Goal: Task Accomplishment & Management: Complete application form

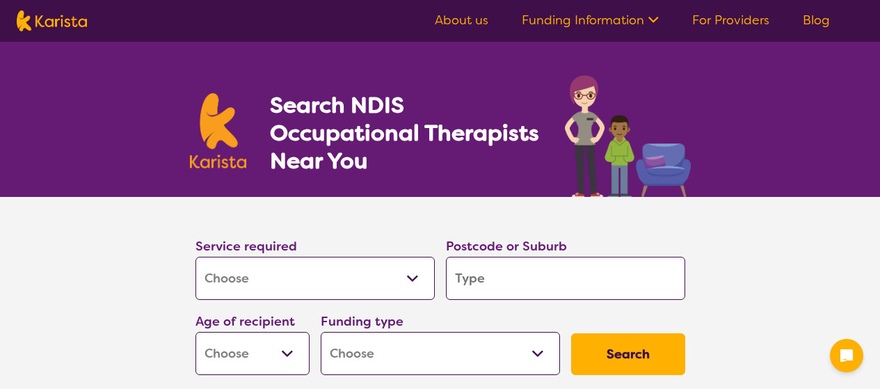
select select "[MEDICAL_DATA]"
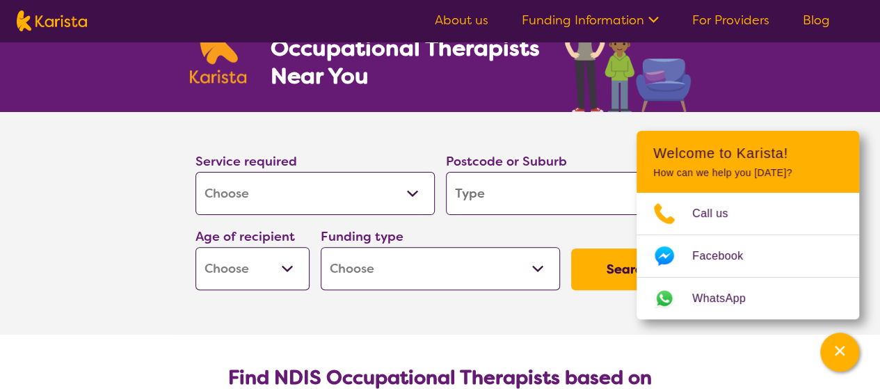
scroll to position [83, 0]
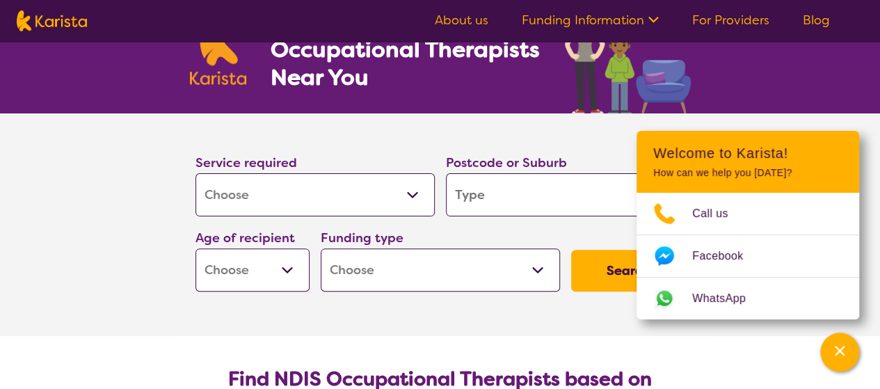
click at [589, 128] on section "Service required Allied Health Assistant Assessment ([MEDICAL_DATA] or [MEDICAL…" at bounding box center [440, 205] width 534 height 184
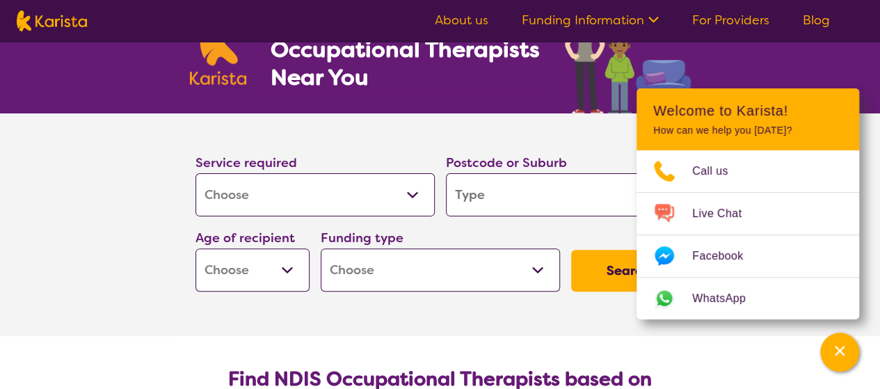
click at [528, 202] on input "search" at bounding box center [565, 194] width 239 height 43
type input "2"
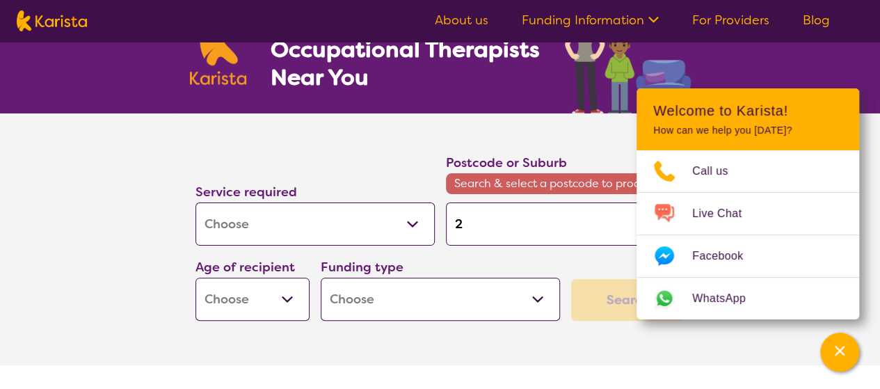
type input "21"
type input "216"
type input "2168"
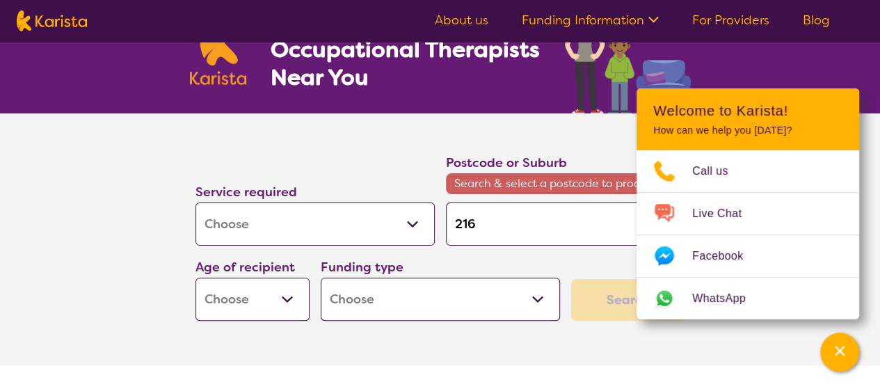
type input "2168"
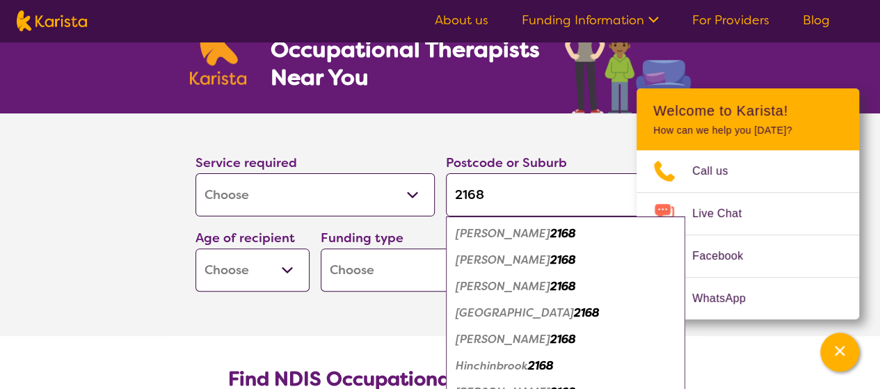
type input "2168"
click at [279, 316] on section "Service required Allied Health Assistant Assessment ([MEDICAL_DATA] or [MEDICAL…" at bounding box center [440, 224] width 556 height 223
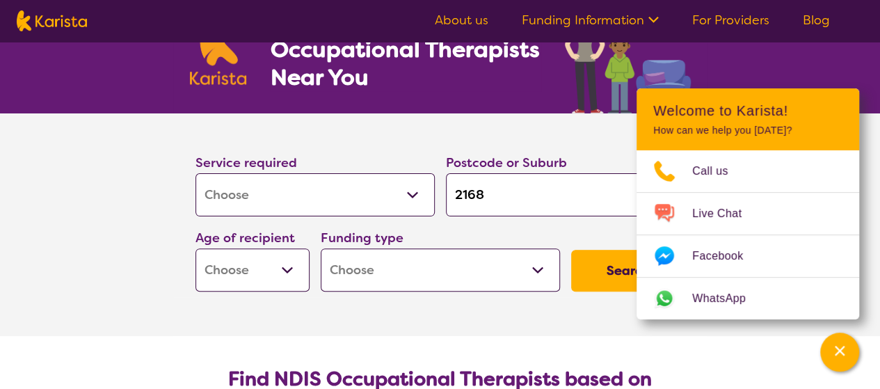
click at [289, 273] on select "Early Childhood - 0 to 9 Child - 10 to 11 Adolescent - 12 to 17 Adult - 18 to 6…" at bounding box center [252, 269] width 114 height 43
select select "CH"
click at [195, 248] on select "Early Childhood - 0 to 9 Child - 10 to 11 Adolescent - 12 to 17 Adult - 18 to 6…" at bounding box center [252, 269] width 114 height 43
select select "CH"
click at [533, 270] on select "Home Care Package (HCP) National Disability Insurance Scheme (NDIS) I don't know" at bounding box center [440, 269] width 239 height 43
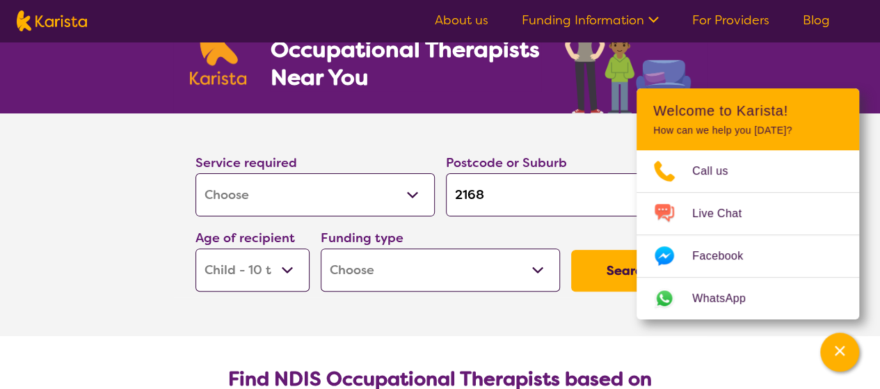
select select "NDIS"
click at [321, 248] on select "Home Care Package (HCP) National Disability Insurance Scheme (NDIS) I don't know" at bounding box center [440, 269] width 239 height 43
select select "NDIS"
click at [584, 333] on section "Service required Allied Health Assistant Assessment ([MEDICAL_DATA] or [MEDICAL…" at bounding box center [440, 224] width 556 height 223
click at [619, 273] on button "Search" at bounding box center [628, 271] width 114 height 42
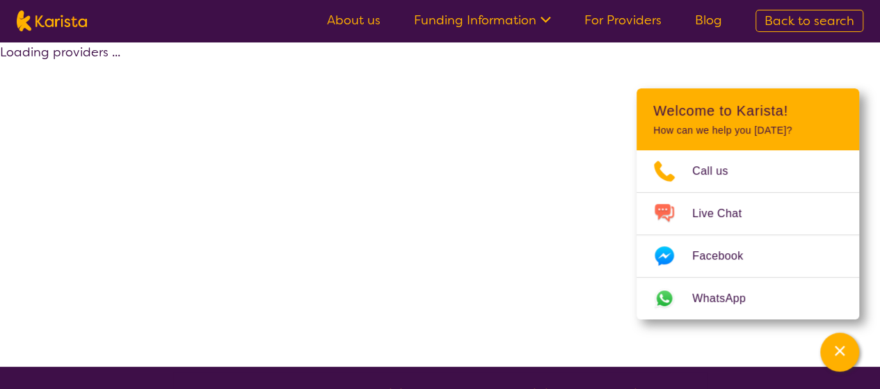
select select "by_score"
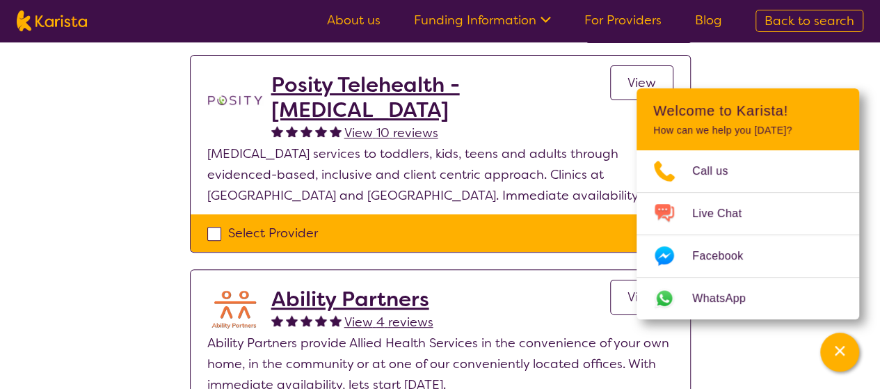
scroll to position [143, 0]
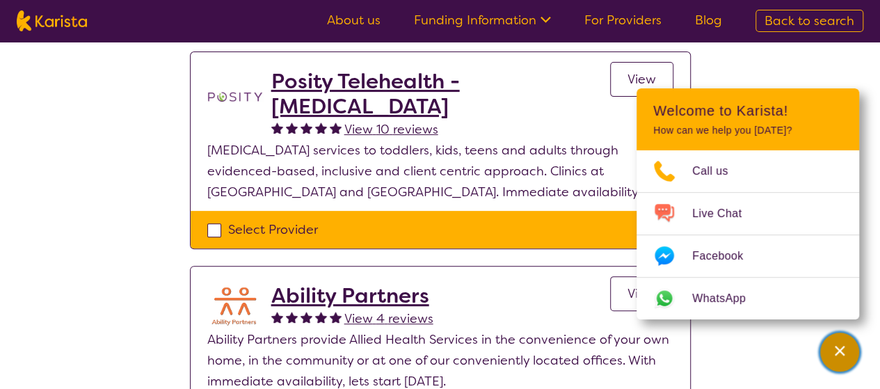
click at [839, 350] on icon "Channel Menu" at bounding box center [839, 351] width 10 height 10
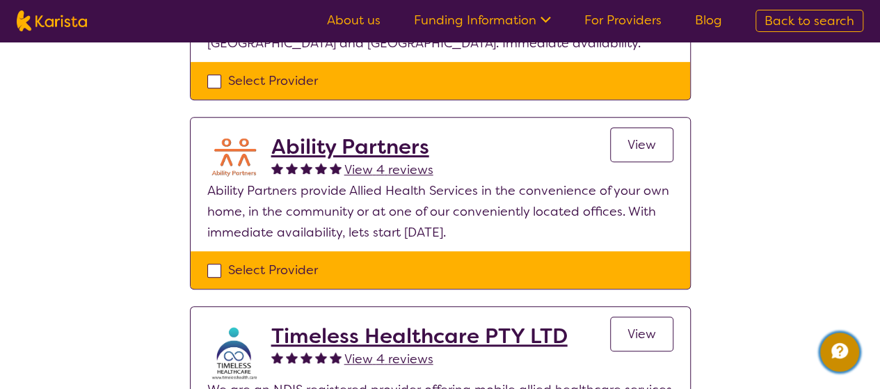
scroll to position [292, 0]
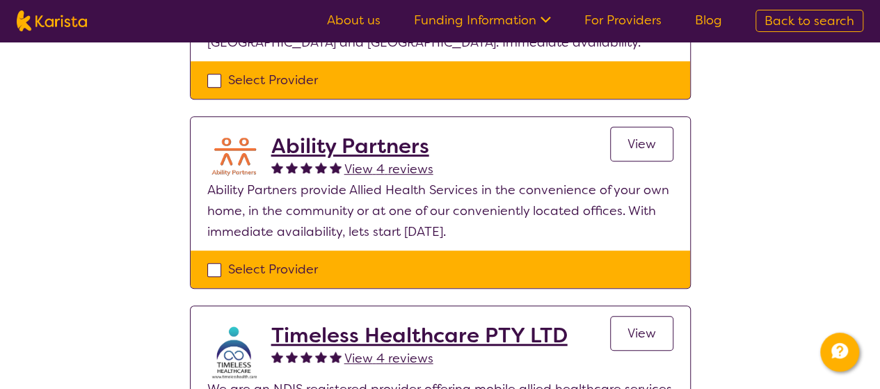
click at [213, 273] on div "Select Provider" at bounding box center [440, 269] width 466 height 21
checkbox input "true"
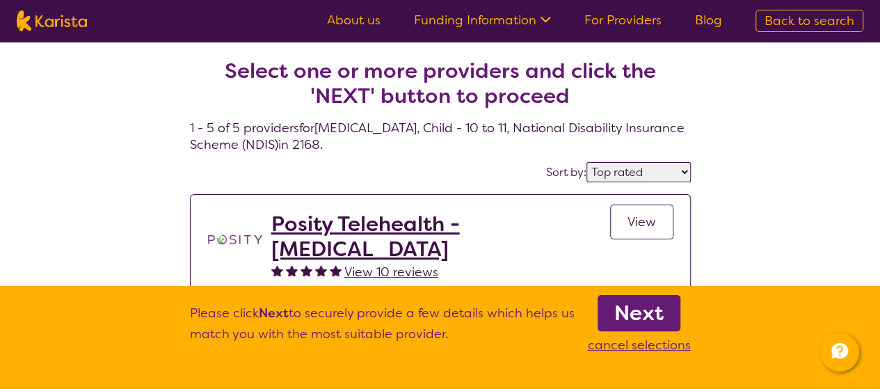
click at [653, 314] on b "Next" at bounding box center [638, 313] width 49 height 28
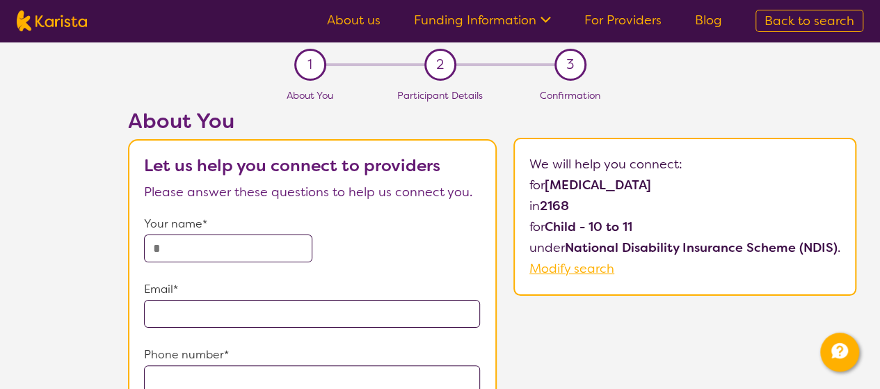
click at [233, 237] on input "text" at bounding box center [228, 248] width 168 height 28
type input "**********"
click at [220, 316] on input "email" at bounding box center [312, 314] width 337 height 28
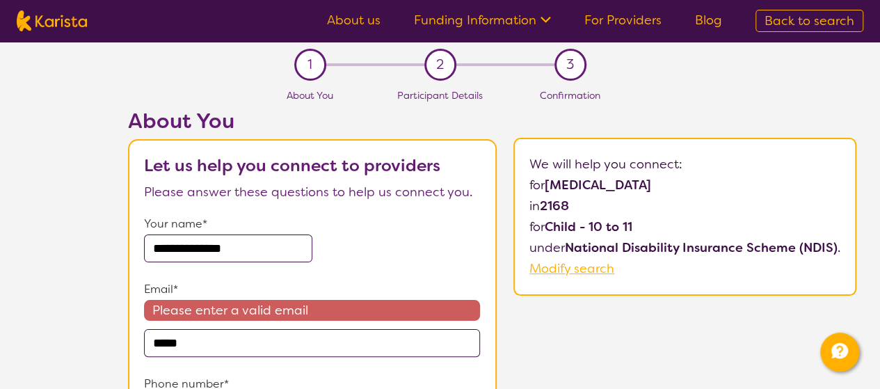
type input "**********"
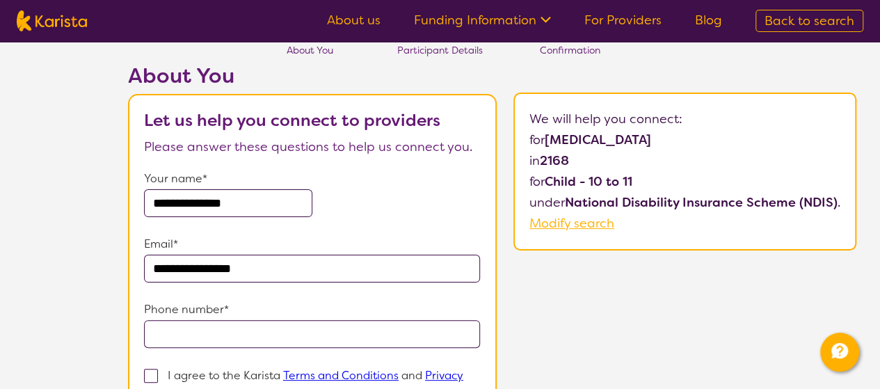
scroll to position [175, 0]
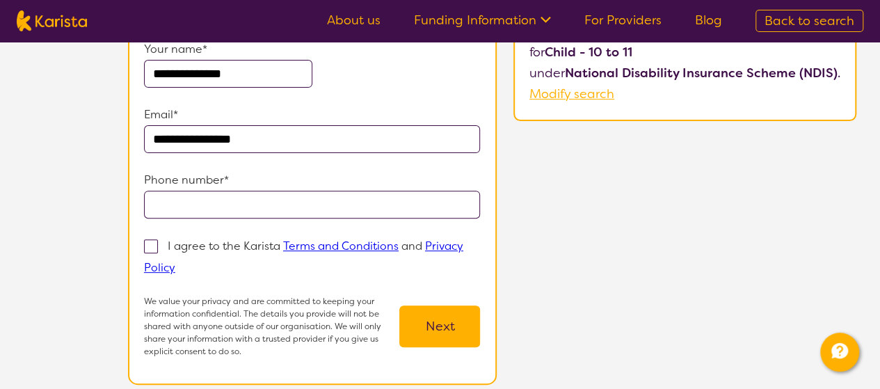
click at [332, 200] on input "tel" at bounding box center [312, 205] width 337 height 28
type input "**********"
click at [154, 243] on span at bounding box center [151, 246] width 14 height 14
click at [175, 262] on input "I agree to the Karista Terms and Conditions and Privacy Policy" at bounding box center [179, 266] width 9 height 9
checkbox input "true"
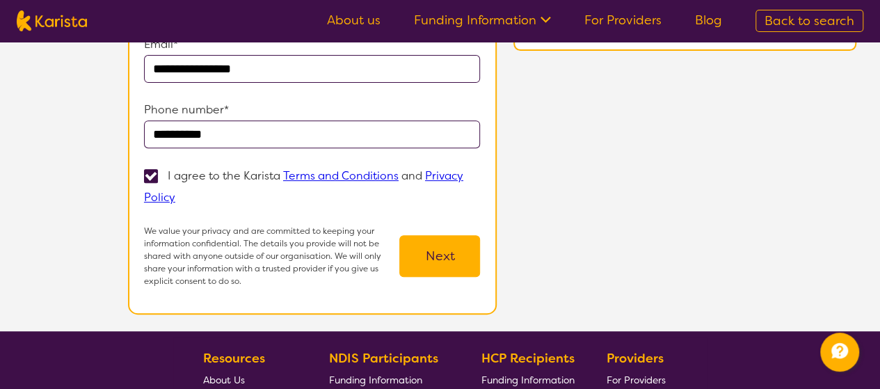
scroll to position [266, 0]
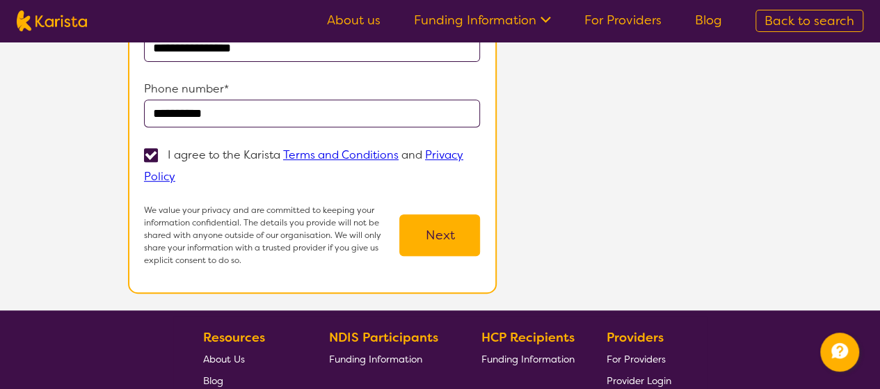
click at [443, 232] on button "Next" at bounding box center [439, 235] width 81 height 42
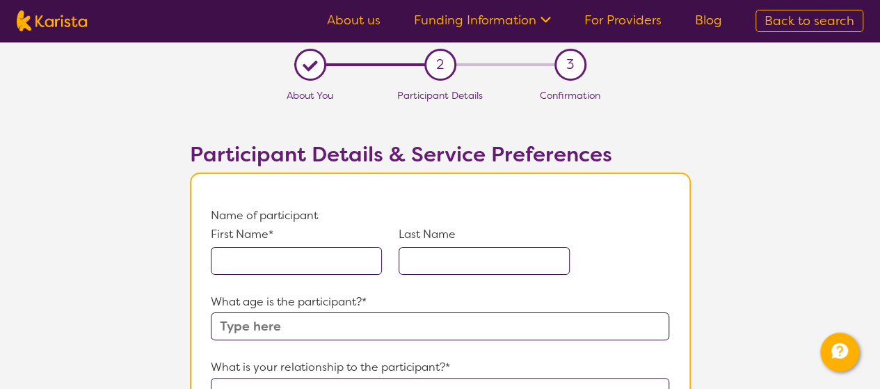
click at [287, 262] on input "text" at bounding box center [296, 261] width 171 height 28
type input "Leiham"
click at [488, 266] on input "text" at bounding box center [483, 261] width 171 height 28
type input "t"
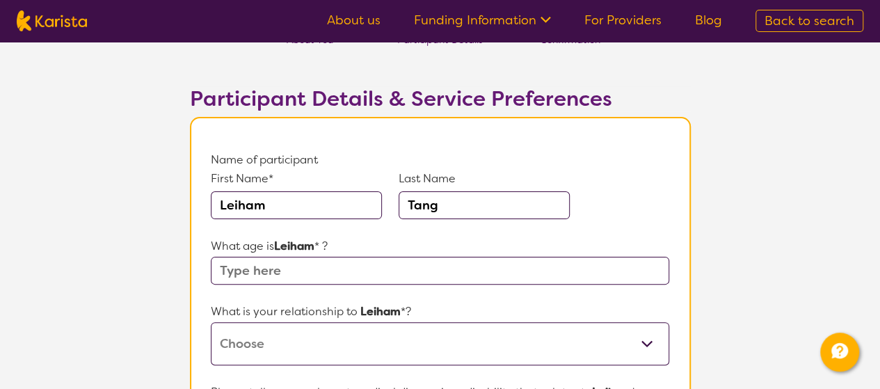
scroll to position [55, 0]
type input "Tang"
click at [338, 277] on input "text" at bounding box center [440, 271] width 458 height 28
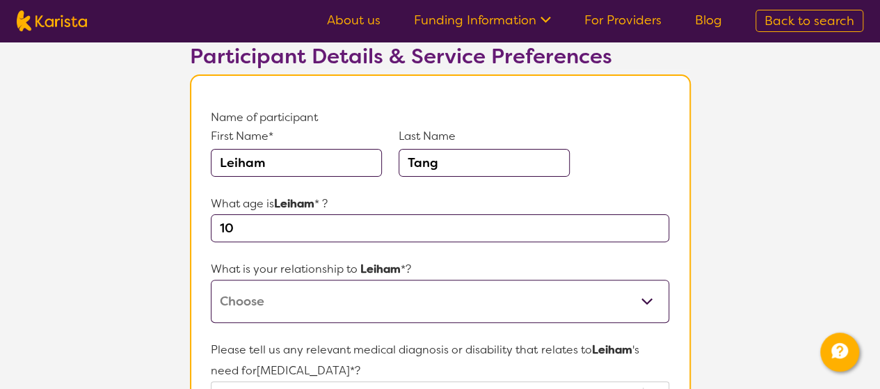
scroll to position [152, 0]
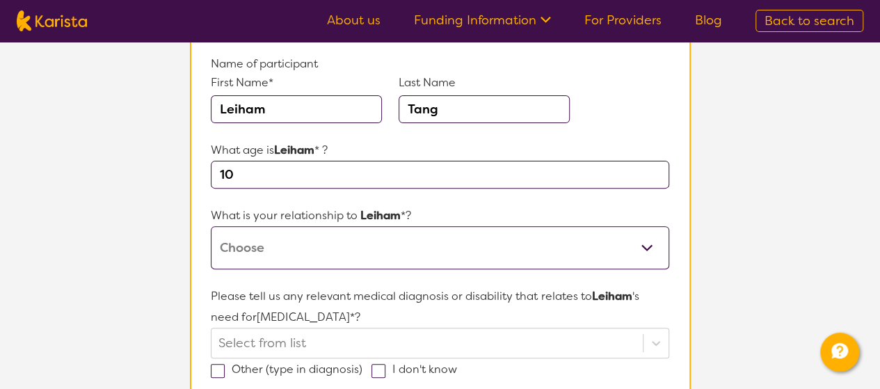
type input "10"
click at [371, 266] on select "This request is for myself I am their parent I am their child I am their spouse…" at bounding box center [440, 247] width 458 height 43
select select "Other"
click at [211, 226] on select "This request is for myself I am their parent I am their child I am their spouse…" at bounding box center [440, 247] width 458 height 43
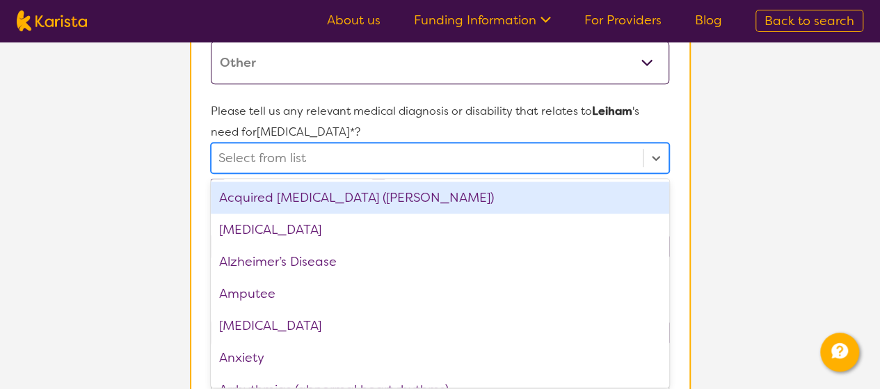
scroll to position [339, 0]
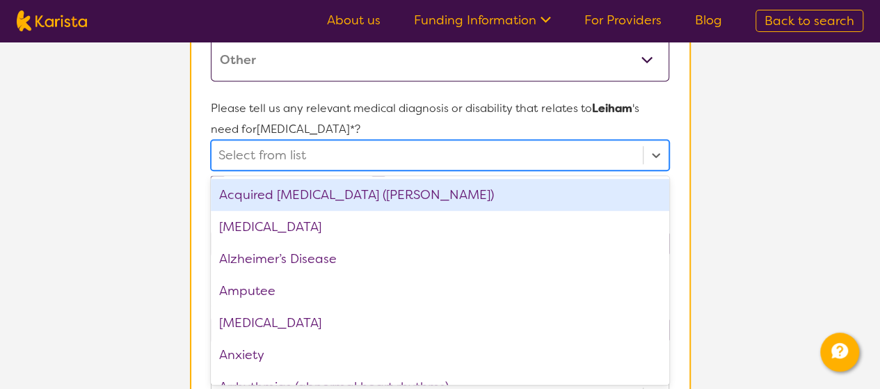
click at [339, 228] on div "[MEDICAL_DATA]" at bounding box center [440, 227] width 458 height 32
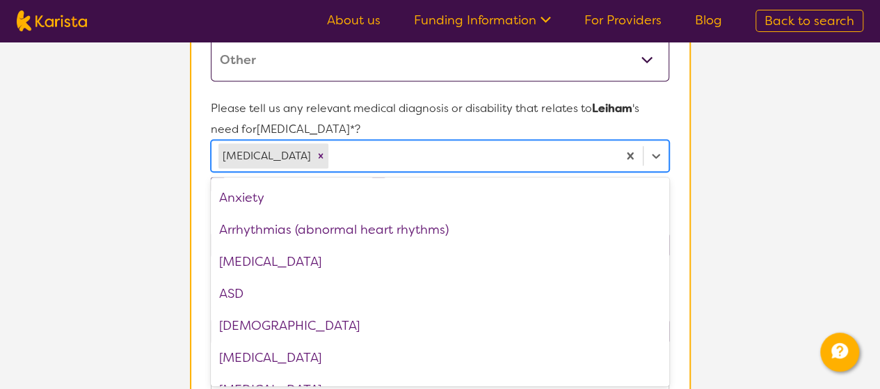
scroll to position [127, 0]
click at [332, 295] on div "ASD" at bounding box center [440, 293] width 458 height 32
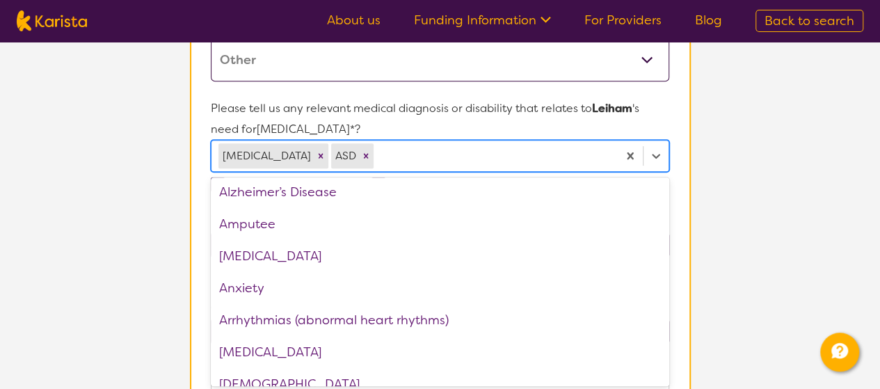
scroll to position [37, 0]
click at [284, 284] on div "Anxiety" at bounding box center [440, 287] width 458 height 32
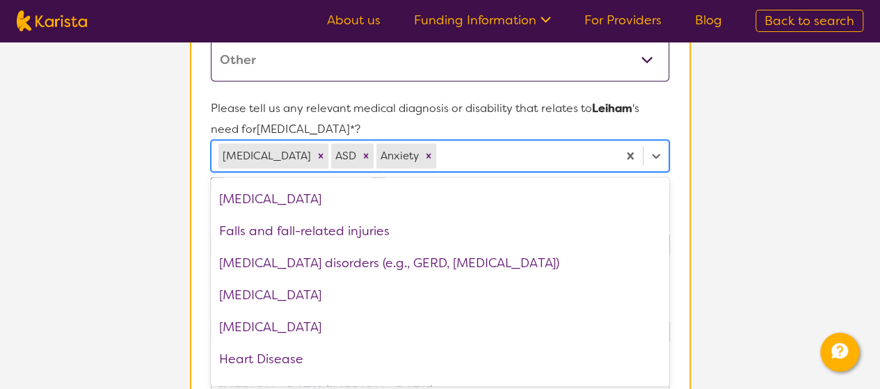
scroll to position [863, 0]
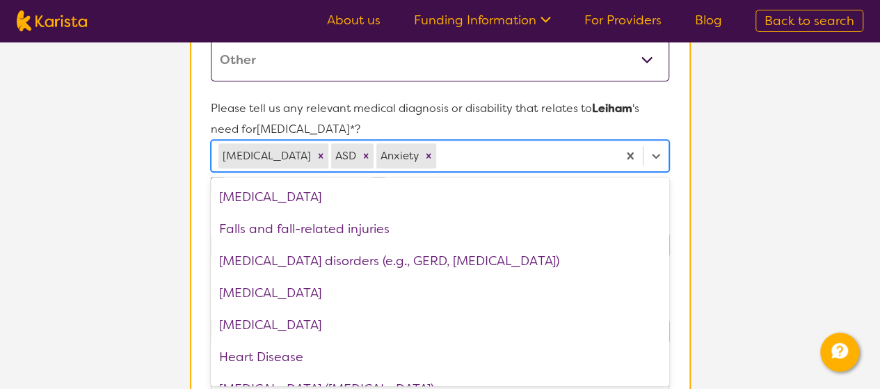
click at [773, 203] on section "L About You 2 Participant Details 3 Confirmation Participant Details & Service …" at bounding box center [440, 315] width 880 height 1227
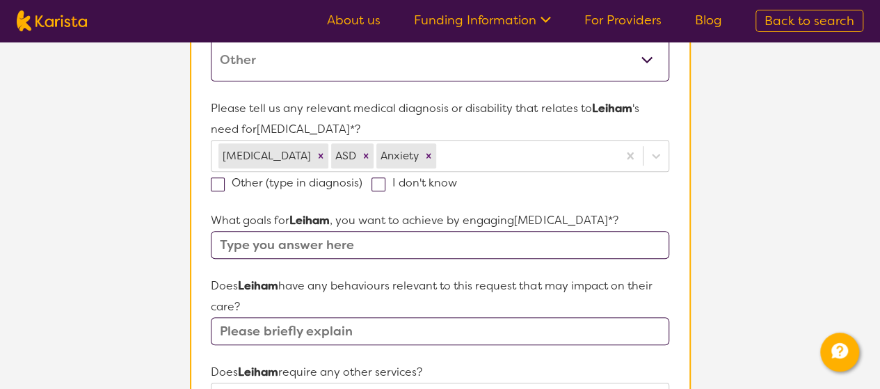
click at [547, 245] on input "text" at bounding box center [440, 245] width 458 height 28
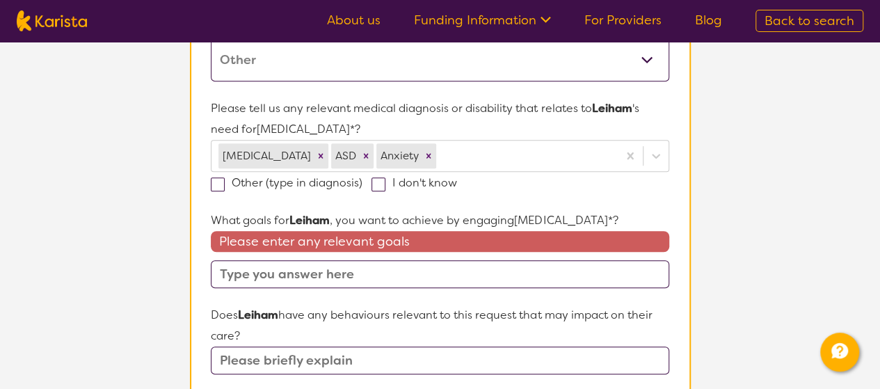
type input "V"
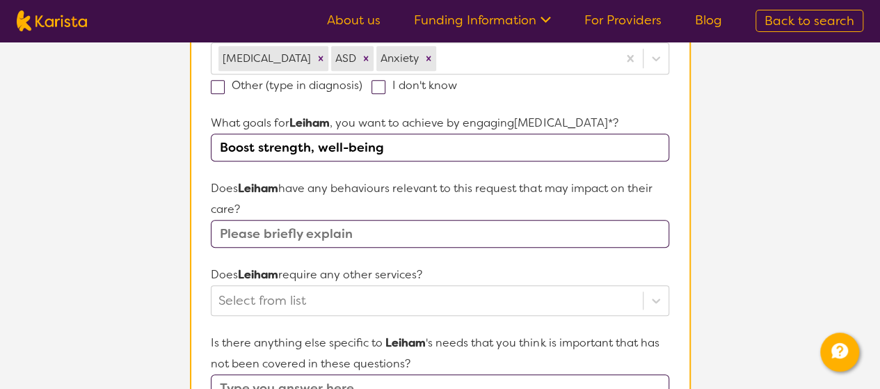
scroll to position [438, 0]
type input "Boost strength, well-being"
click at [430, 226] on input "text" at bounding box center [440, 232] width 458 height 28
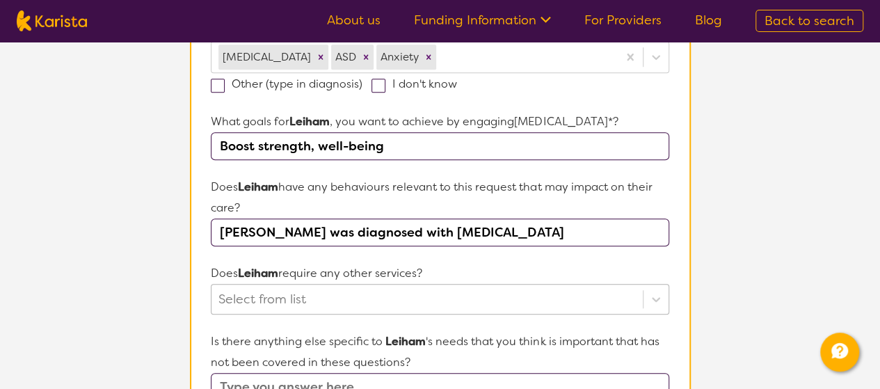
type input "[PERSON_NAME] was diagnosed with [MEDICAL_DATA]"
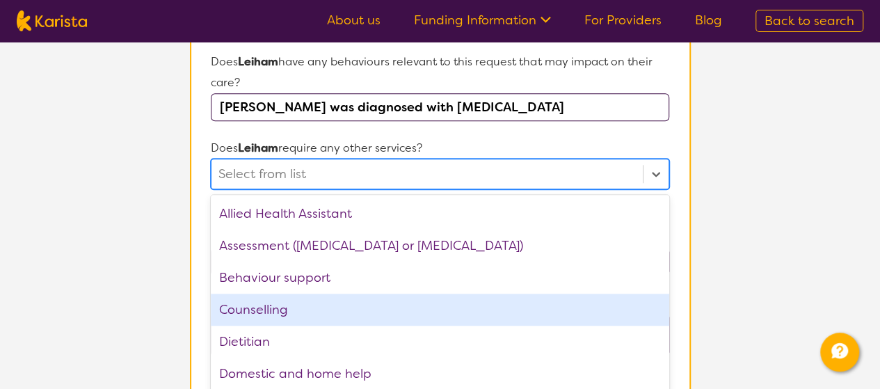
scroll to position [581, 0]
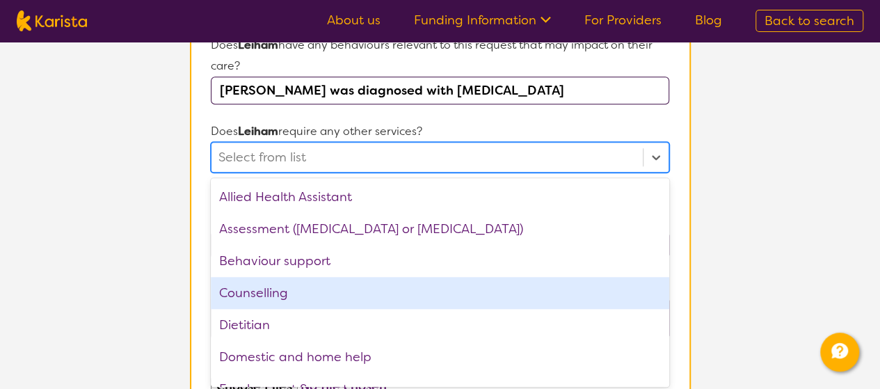
click at [349, 172] on div "option Counselling focused, 4 of 21. 21 results available. Use Up and Down to c…" at bounding box center [440, 157] width 458 height 31
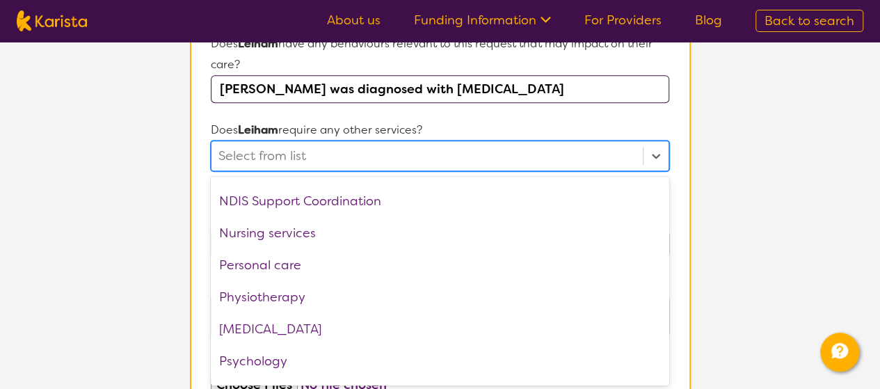
scroll to position [469, 0]
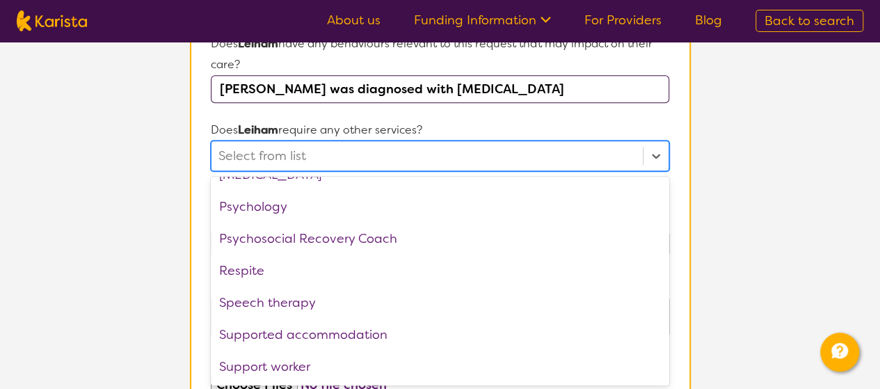
click at [789, 241] on section "L About You 2 Participant Details 3 Confirmation Participant Details & Service …" at bounding box center [440, 73] width 880 height 1227
